Goal: Task Accomplishment & Management: Manage account settings

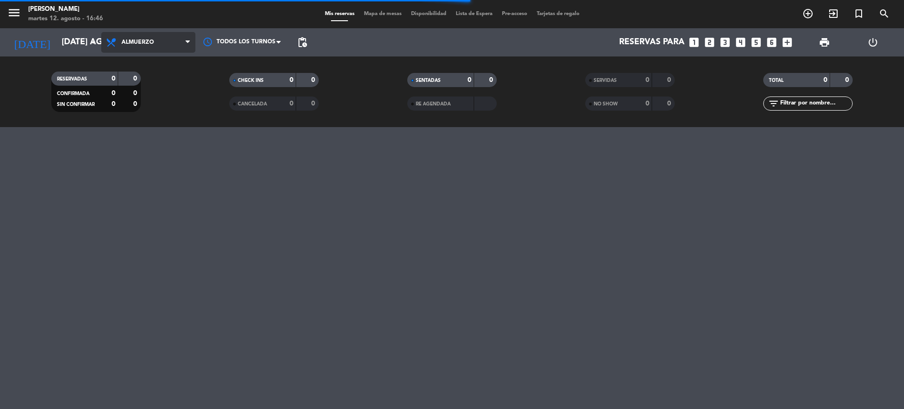
click at [151, 51] on span "Almuerzo" at bounding box center [148, 42] width 94 height 21
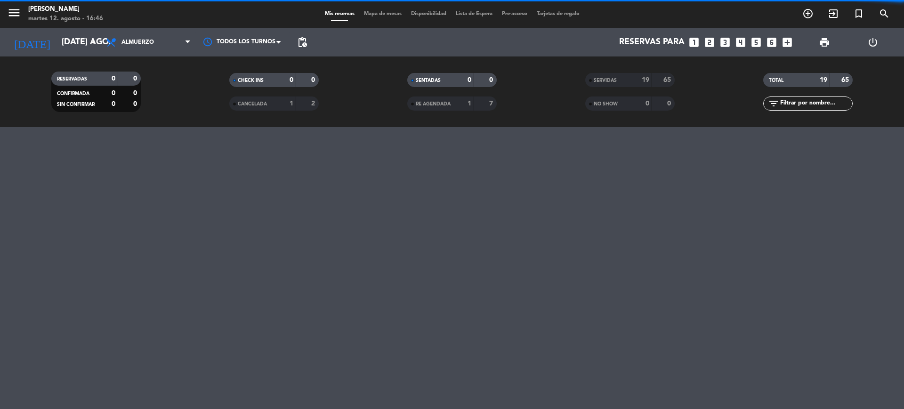
click at [143, 96] on filter-checkbox "RESERVADAS 0 0 CONFIRMADA 0 0 SIN CONFIRMAR 0 0" at bounding box center [96, 92] width 178 height 40
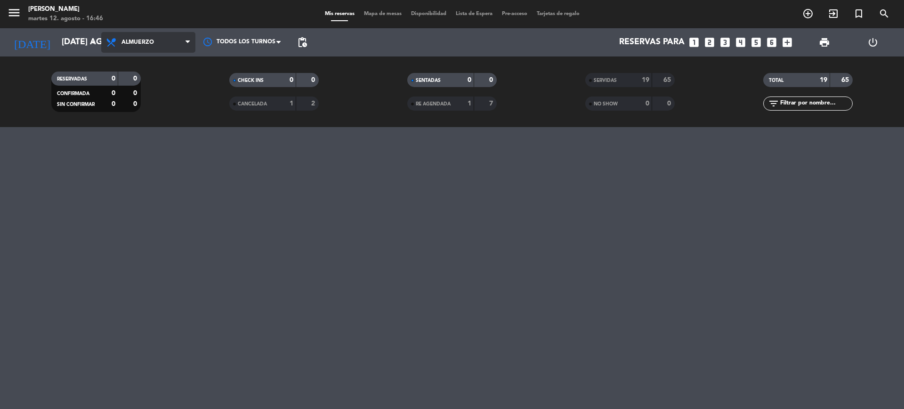
click at [153, 40] on span "Almuerzo" at bounding box center [137, 42] width 32 height 7
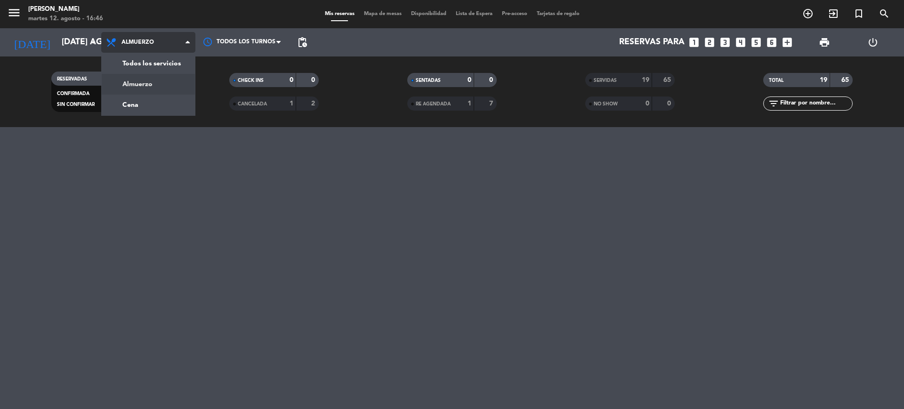
click at [139, 98] on div "menu Gardiner martes 12. agosto - 16:46 Mis reservas Mapa de mesas Disponibilid…" at bounding box center [452, 63] width 904 height 127
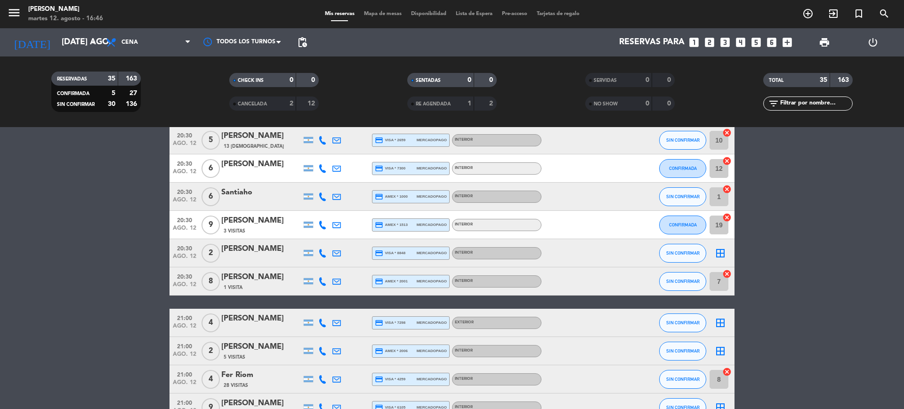
scroll to position [471, 0]
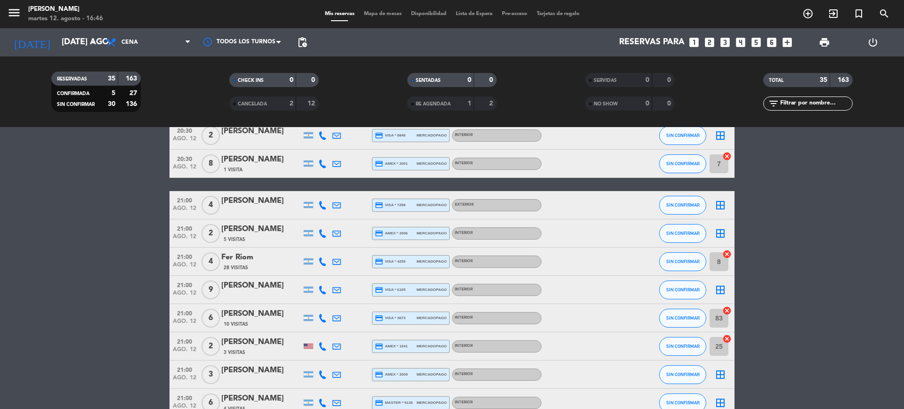
click at [888, 224] on bookings-row "19:00 ago. 12 8 [PERSON_NAME] credit_card visa * 4593 mercadopago Interior SIN …" at bounding box center [452, 240] width 904 height 1081
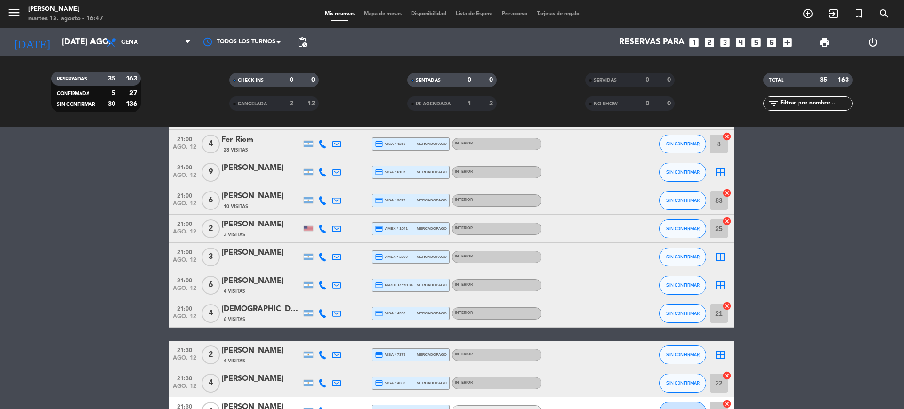
click at [140, 25] on div "menu Gardiner martes 12. agosto - 16:47 Mis reservas Mapa de mesas Disponibilid…" at bounding box center [452, 14] width 904 height 28
click at [64, 41] on input "[DATE] ago." at bounding box center [111, 42] width 109 height 19
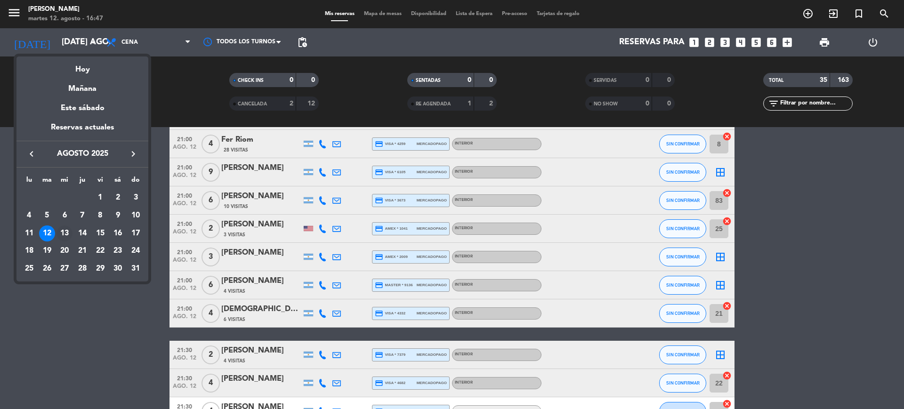
click at [71, 231] on div "13" at bounding box center [64, 233] width 16 height 16
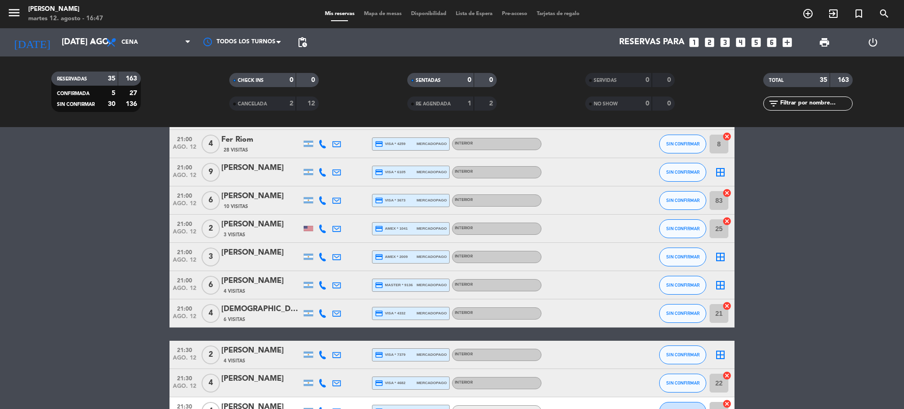
type input "mié. 13 ago."
click at [139, 36] on span "Cena" at bounding box center [148, 42] width 94 height 21
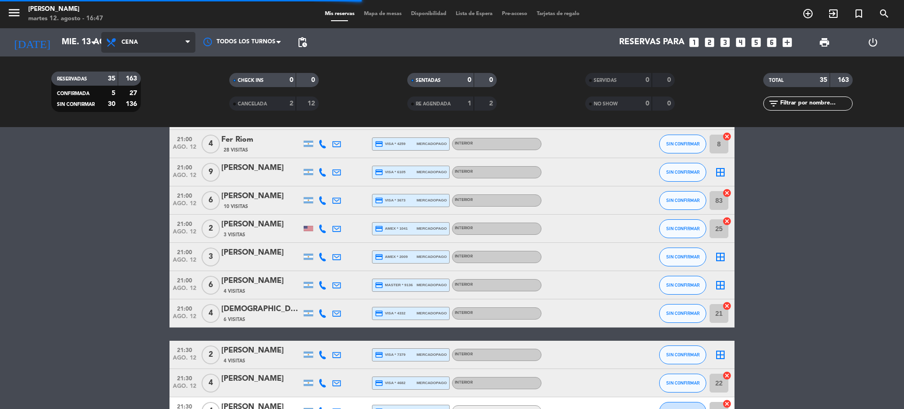
click at [132, 99] on div "menu Gardiner martes 12. agosto - 16:47 Mis reservas Mapa de mesas Disponibilid…" at bounding box center [452, 63] width 904 height 127
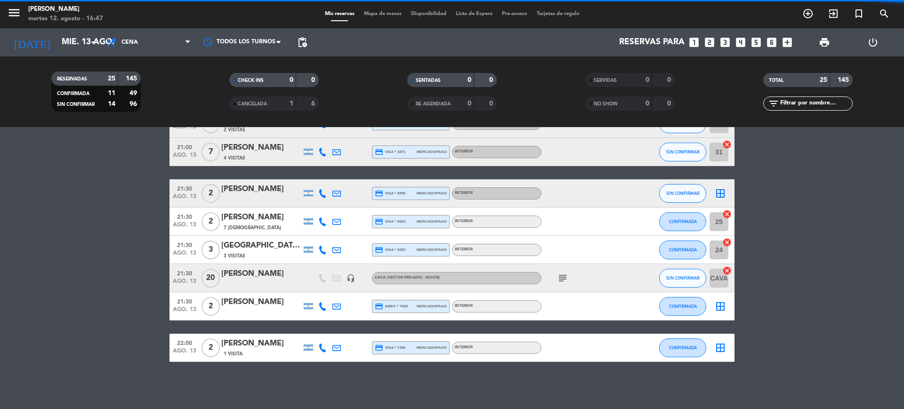
scroll to position [567, 0]
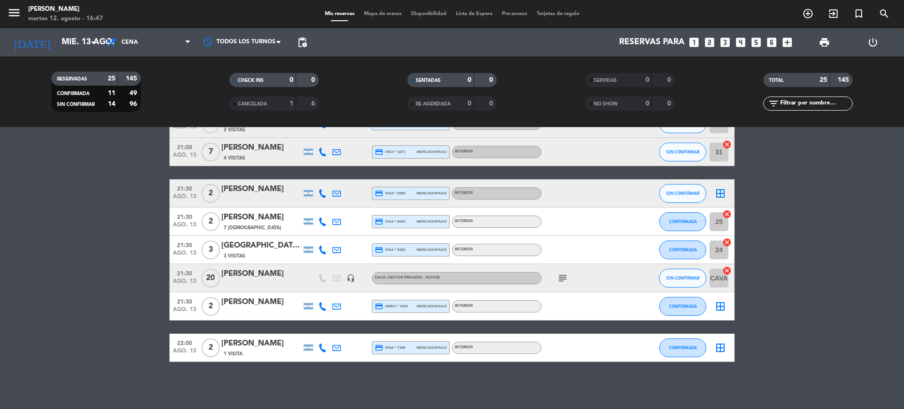
click at [831, 100] on input "text" at bounding box center [815, 103] width 73 height 10
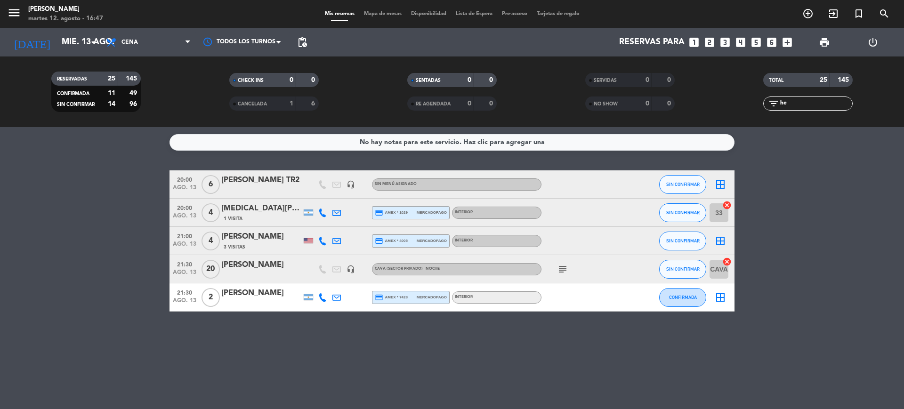
scroll to position [0, 0]
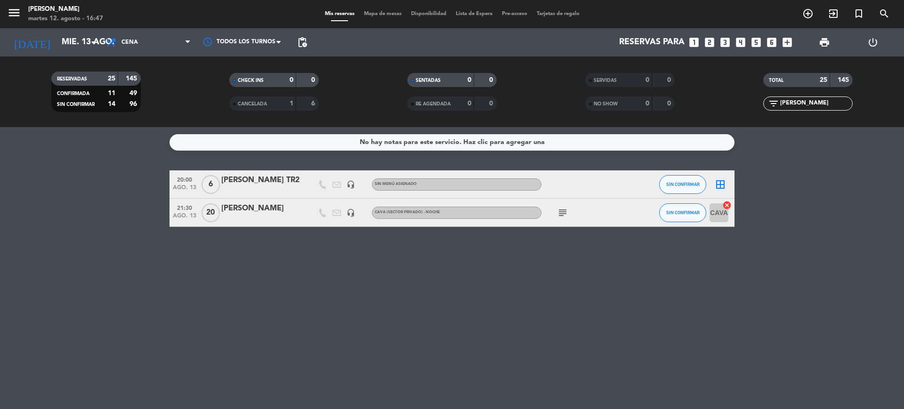
type input "[PERSON_NAME]"
click at [295, 184] on div "[PERSON_NAME] TR2" at bounding box center [261, 180] width 80 height 12
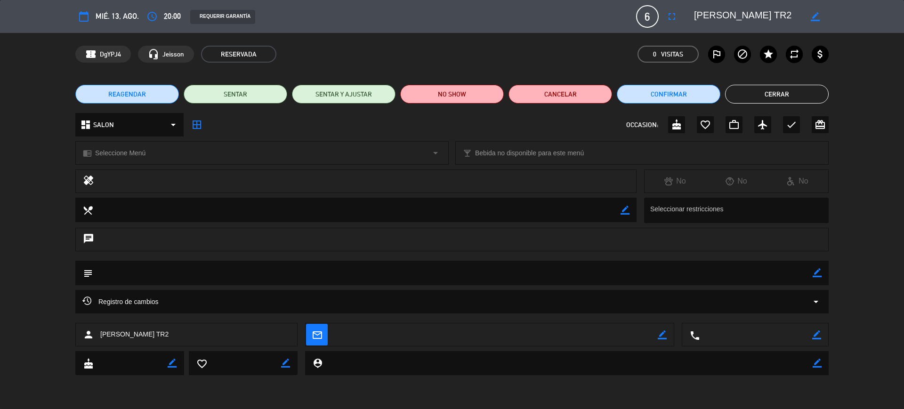
click at [816, 273] on icon "border_color" at bounding box center [816, 272] width 9 height 9
click at [805, 274] on textarea at bounding box center [453, 273] width 720 height 24
type textarea "mesa redondsa"
click at [818, 274] on icon at bounding box center [816, 272] width 9 height 9
click at [752, 90] on button "Cerrar" at bounding box center [777, 94] width 104 height 19
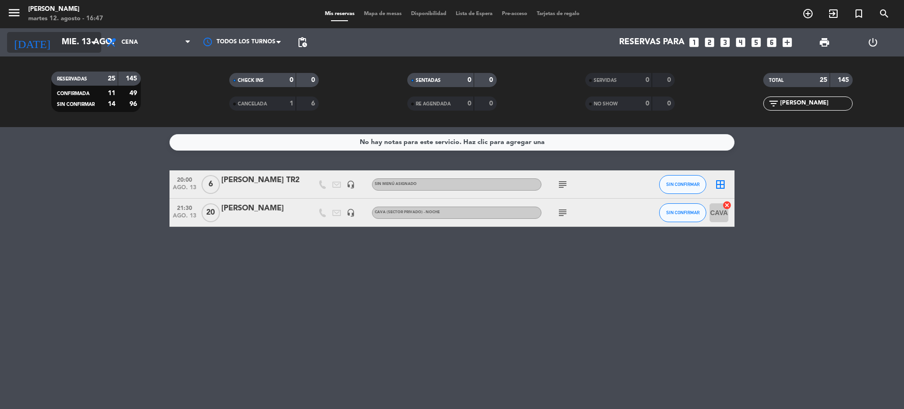
click at [57, 47] on input "mié. 13 ago." at bounding box center [111, 42] width 109 height 19
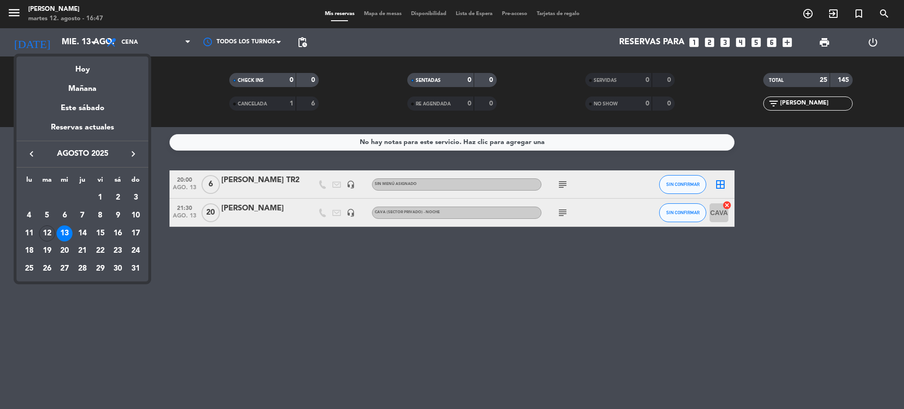
click at [135, 155] on icon "keyboard_arrow_right" at bounding box center [133, 153] width 11 height 11
click at [107, 265] on div "26" at bounding box center [100, 269] width 16 height 16
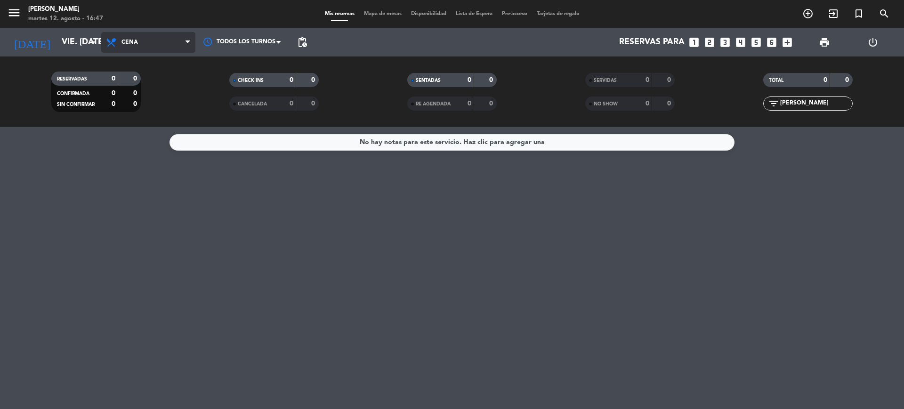
click at [160, 47] on span "Cena" at bounding box center [148, 42] width 94 height 21
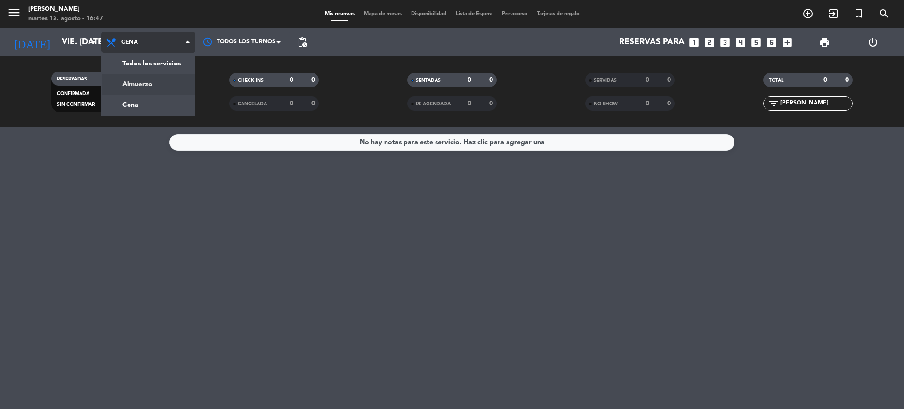
click at [153, 75] on div "menu Gardiner martes 12. agosto - 16:47 Mis reservas Mapa de mesas Disponibilid…" at bounding box center [452, 63] width 904 height 127
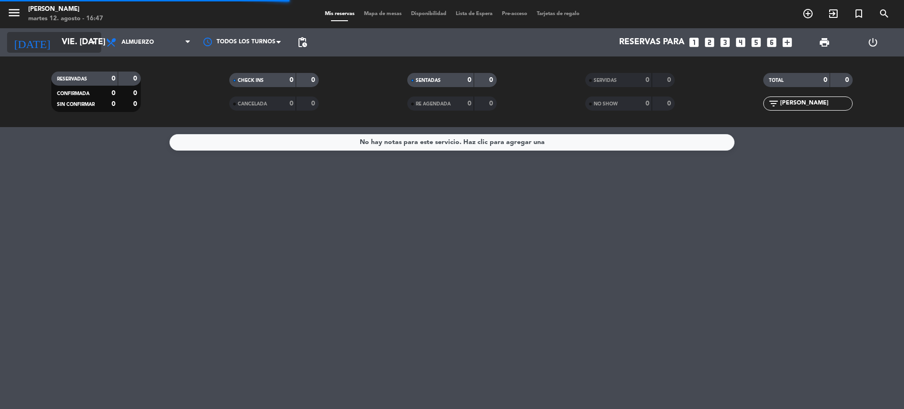
click at [77, 48] on input "vie. [DATE]" at bounding box center [111, 42] width 109 height 19
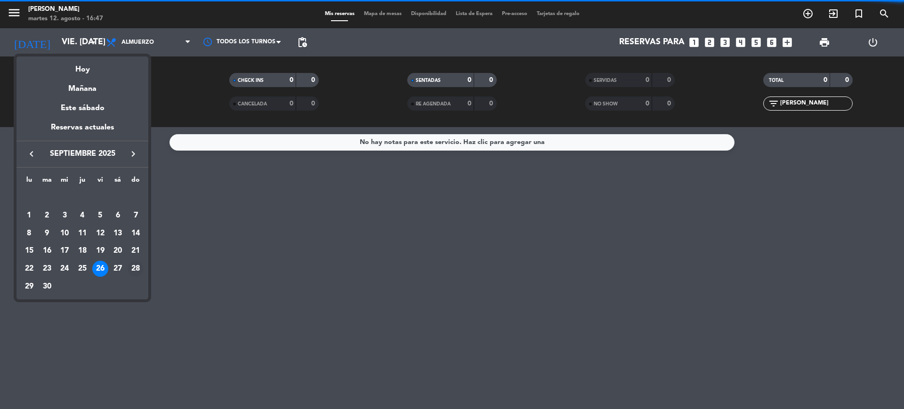
click at [131, 273] on div "28" at bounding box center [136, 269] width 16 height 16
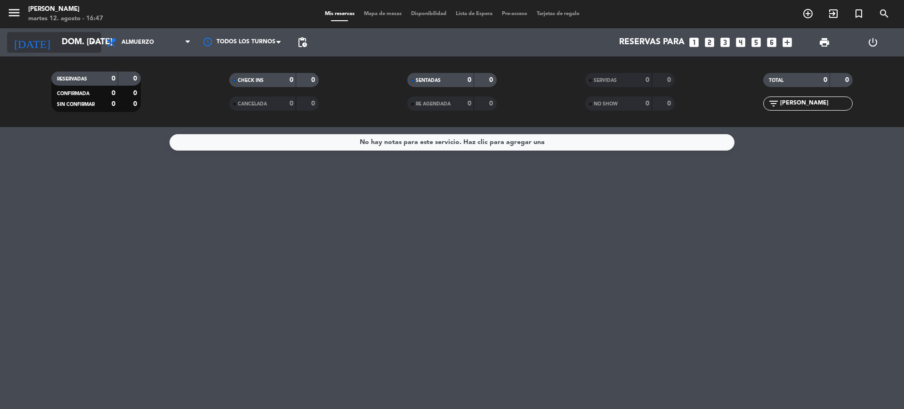
click at [78, 43] on input "dom. [DATE]" at bounding box center [111, 42] width 109 height 19
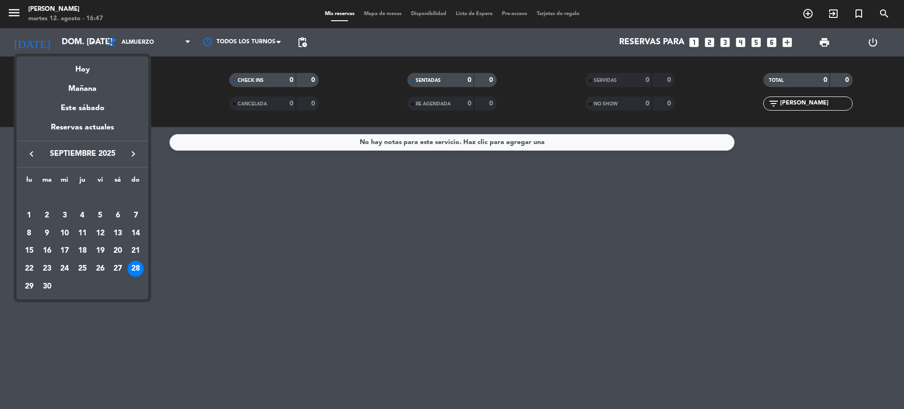
click at [130, 153] on icon "keyboard_arrow_right" at bounding box center [133, 153] width 11 height 11
click at [138, 265] on div "26" at bounding box center [136, 269] width 16 height 16
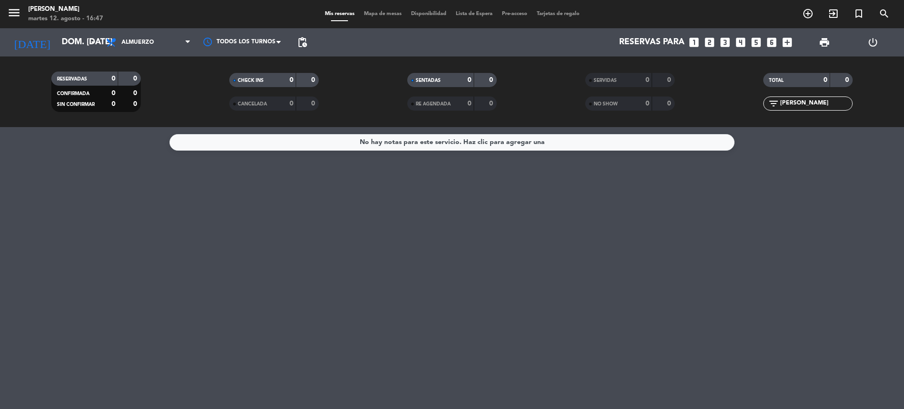
type input "dom. [DATE]"
